Goal: Task Accomplishment & Management: Use online tool/utility

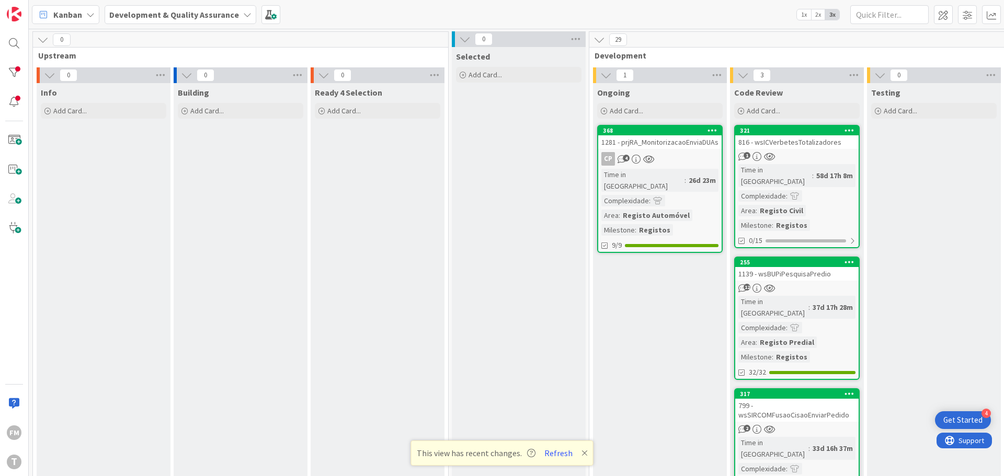
scroll to position [38, 200]
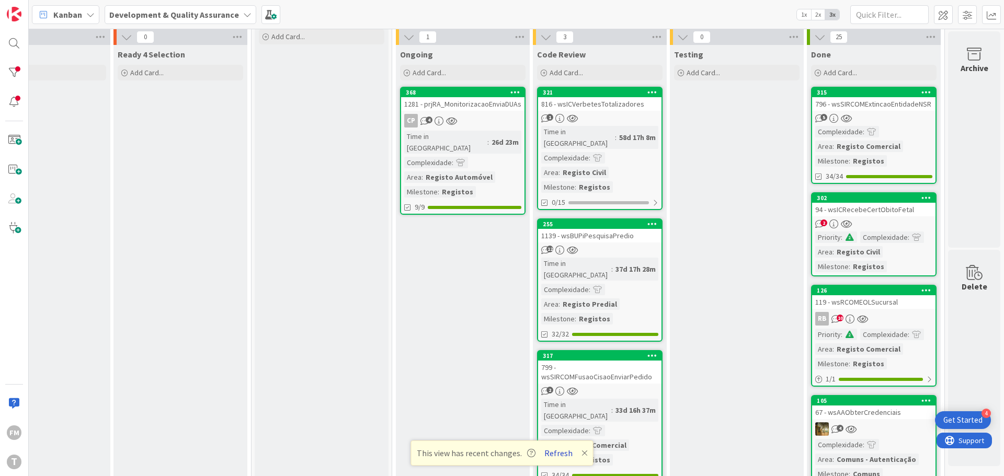
click at [564, 451] on button "Refresh" at bounding box center [558, 453] width 36 height 14
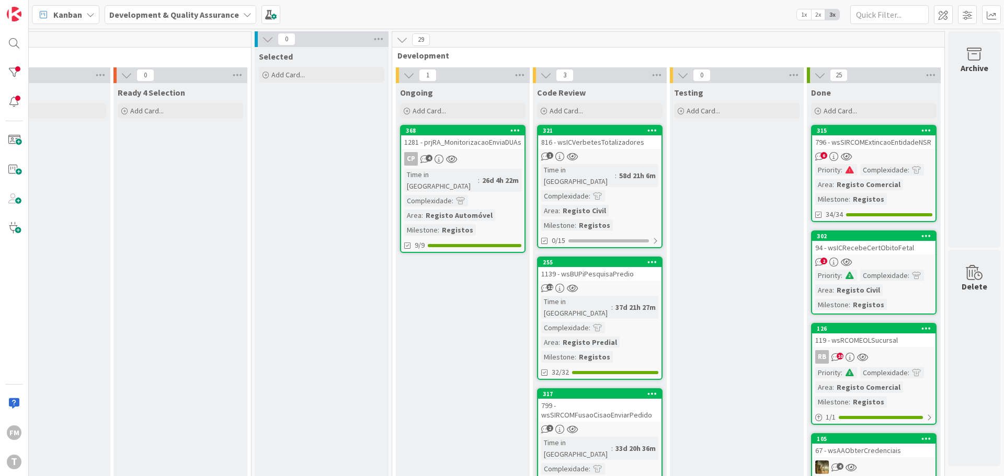
scroll to position [52, 205]
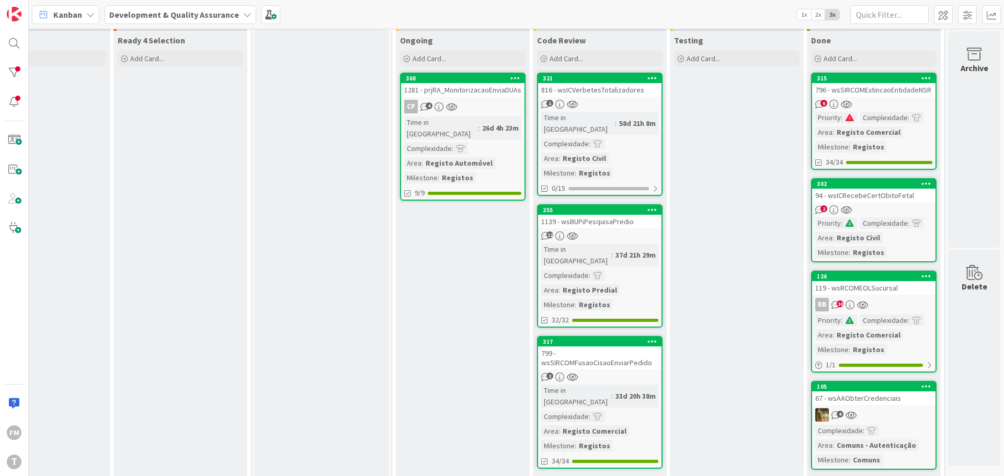
click at [613, 249] on div "37d 21h 29m" at bounding box center [635, 254] width 45 height 11
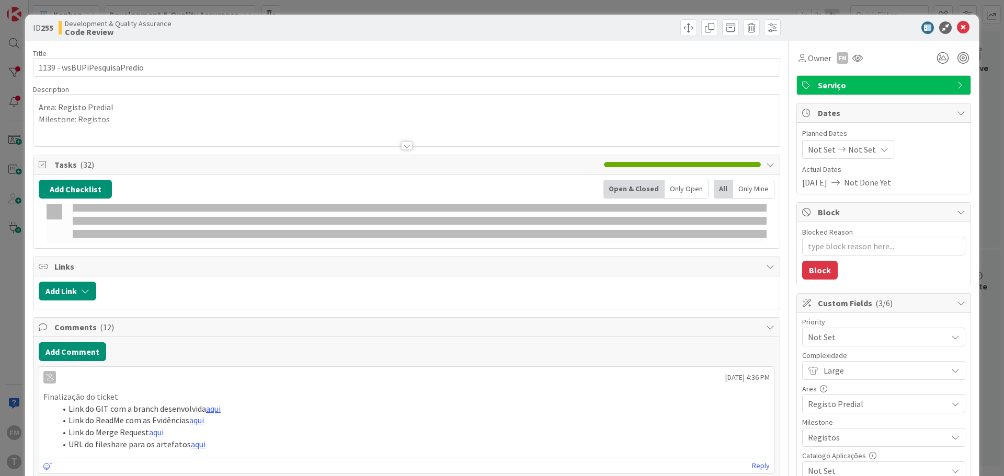
type textarea "x"
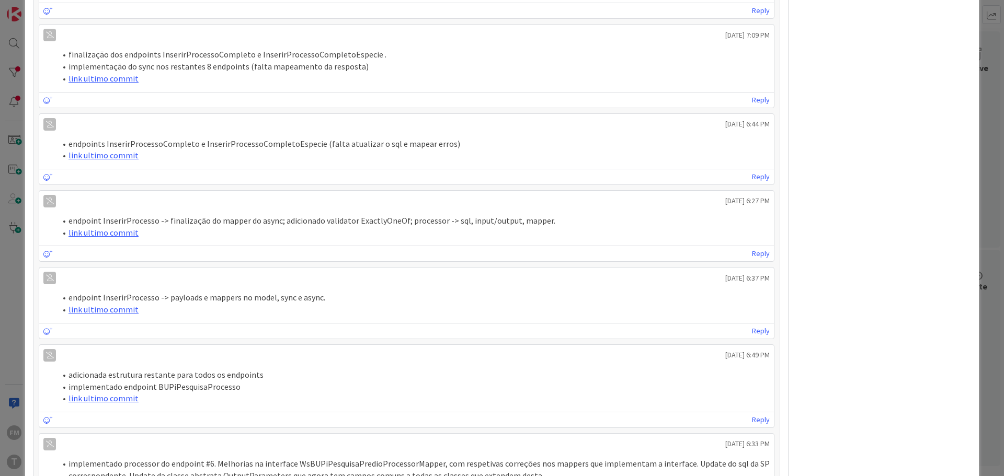
scroll to position [941, 0]
